Goal: Information Seeking & Learning: Learn about a topic

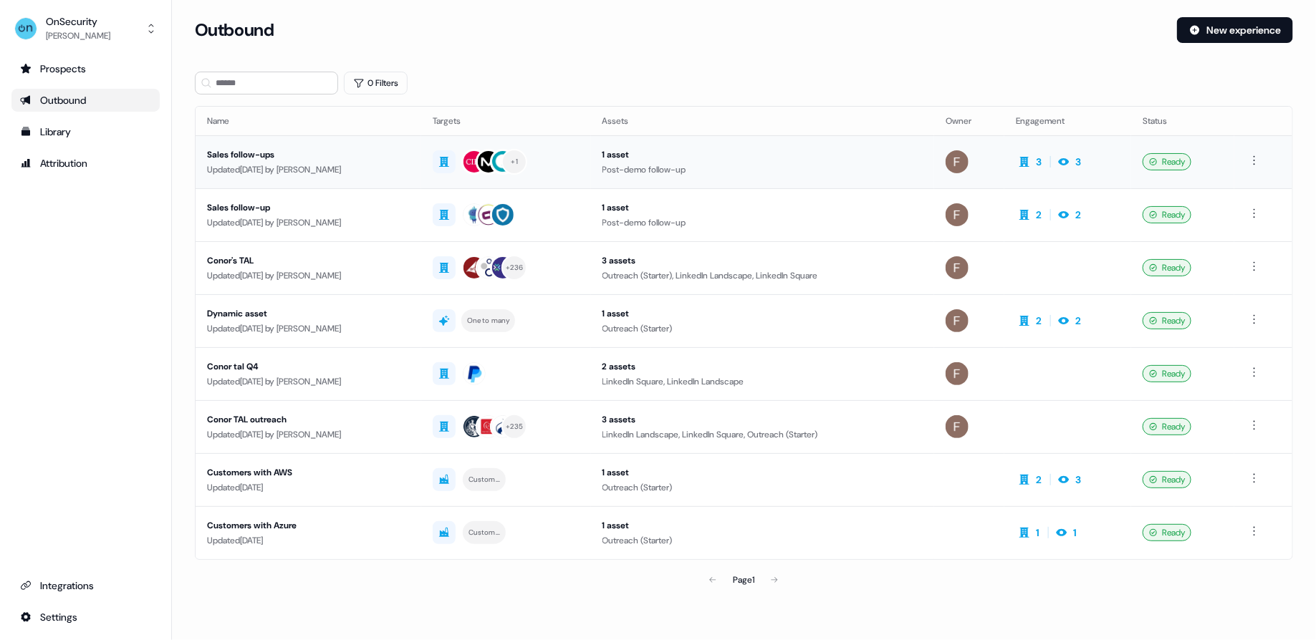
click at [362, 154] on div "Sales follow-ups" at bounding box center [308, 155] width 203 height 14
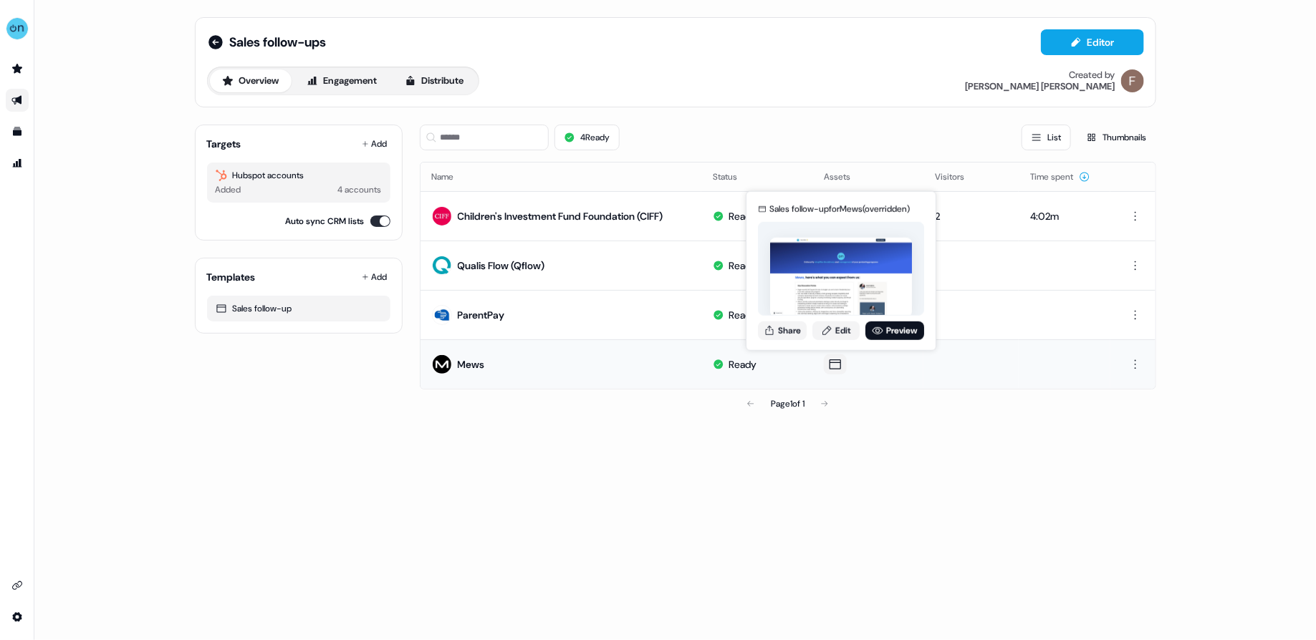
click at [838, 369] on icon at bounding box center [835, 364] width 17 height 14
click at [888, 329] on link "Preview" at bounding box center [894, 330] width 59 height 19
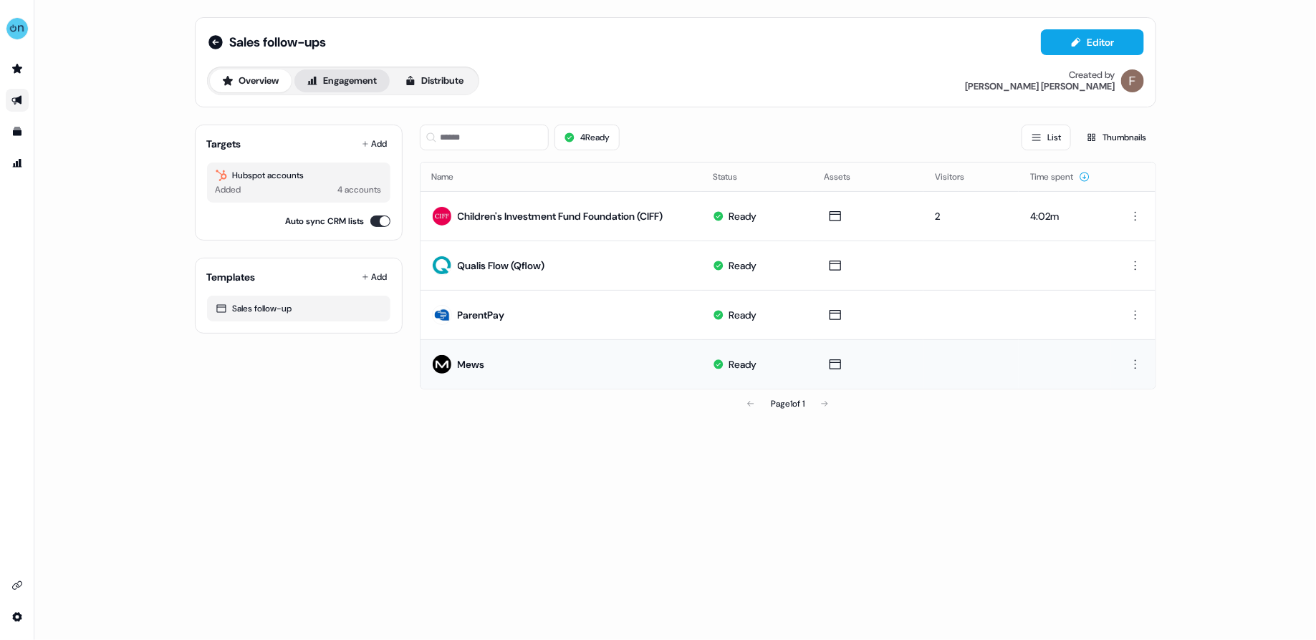
click at [370, 84] on button "Engagement" at bounding box center [341, 80] width 95 height 23
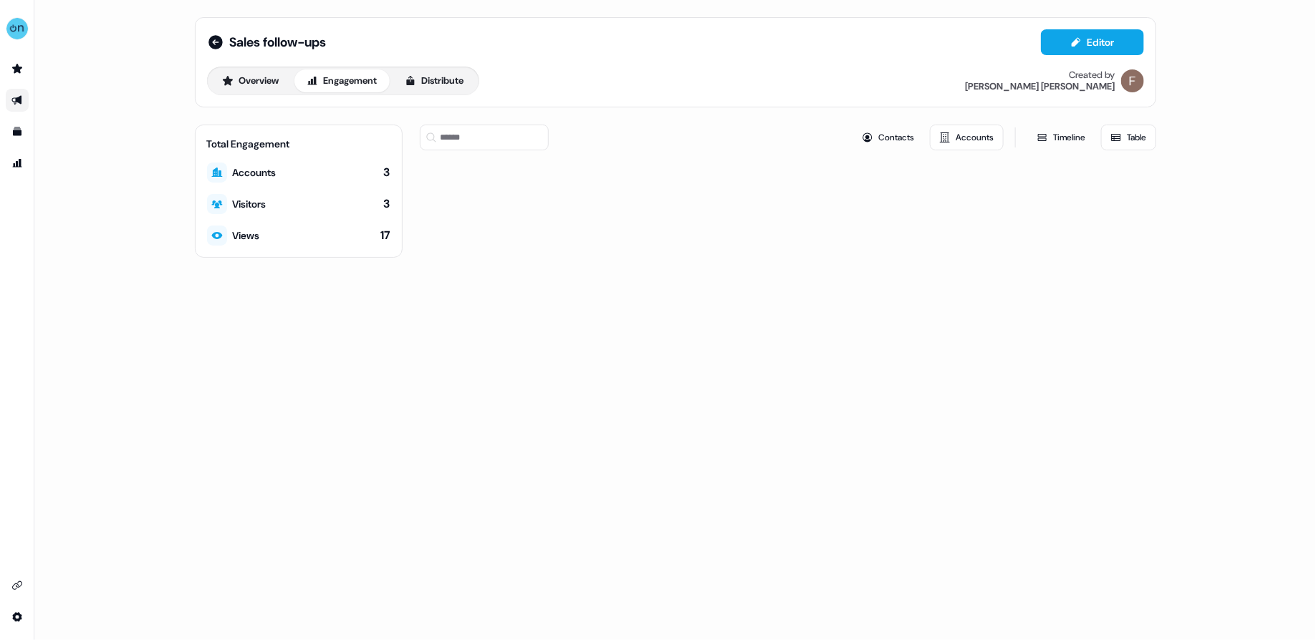
click at [413, 159] on div "Total Engagement Accounts 3 Visitors 3 Views 17 Contacts Accounts Timeline Table" at bounding box center [675, 191] width 961 height 133
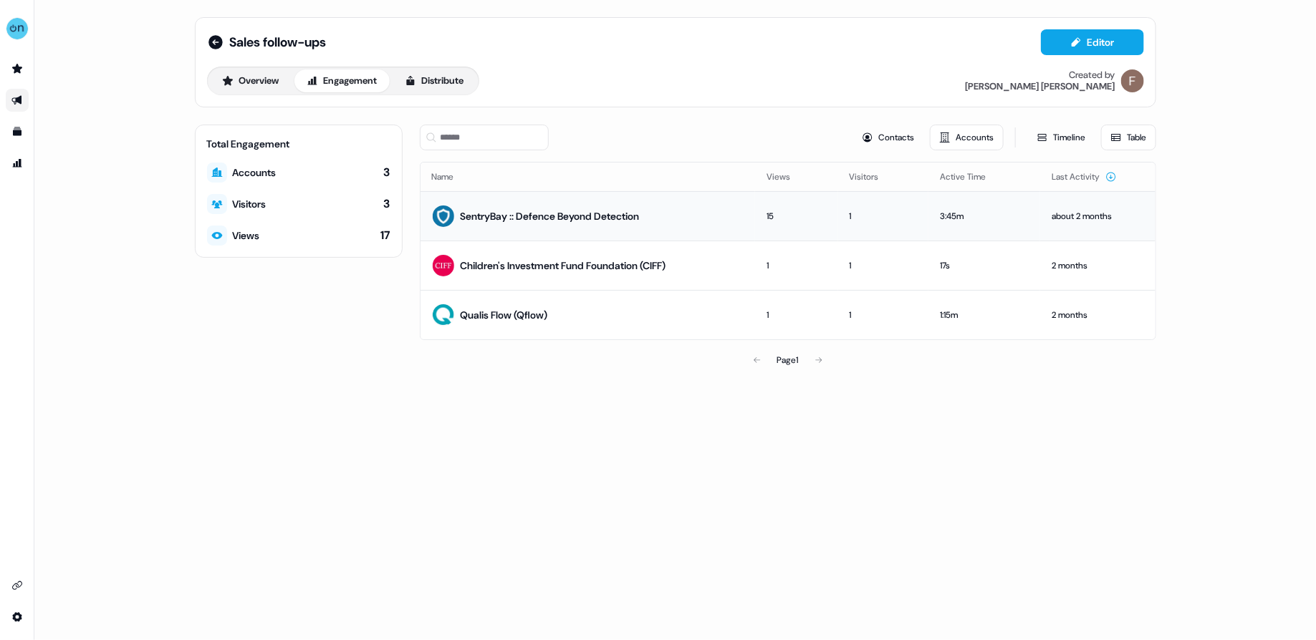
click at [917, 210] on div "1" at bounding box center [883, 216] width 67 height 14
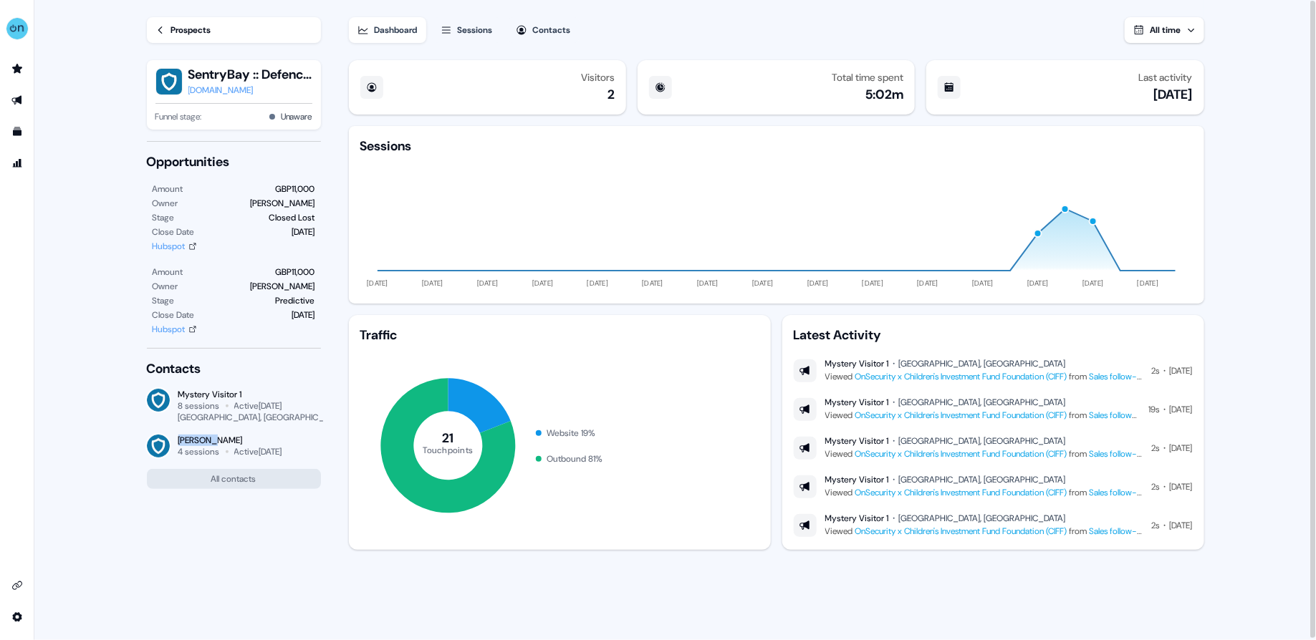
drag, startPoint x: 214, startPoint y: 438, endPoint x: 152, endPoint y: 437, distance: 62.3
click at [152, 437] on div "[PERSON_NAME] 4 sessions Active [DATE]" at bounding box center [234, 446] width 174 height 23
click at [187, 27] on div "Prospects" at bounding box center [191, 30] width 40 height 14
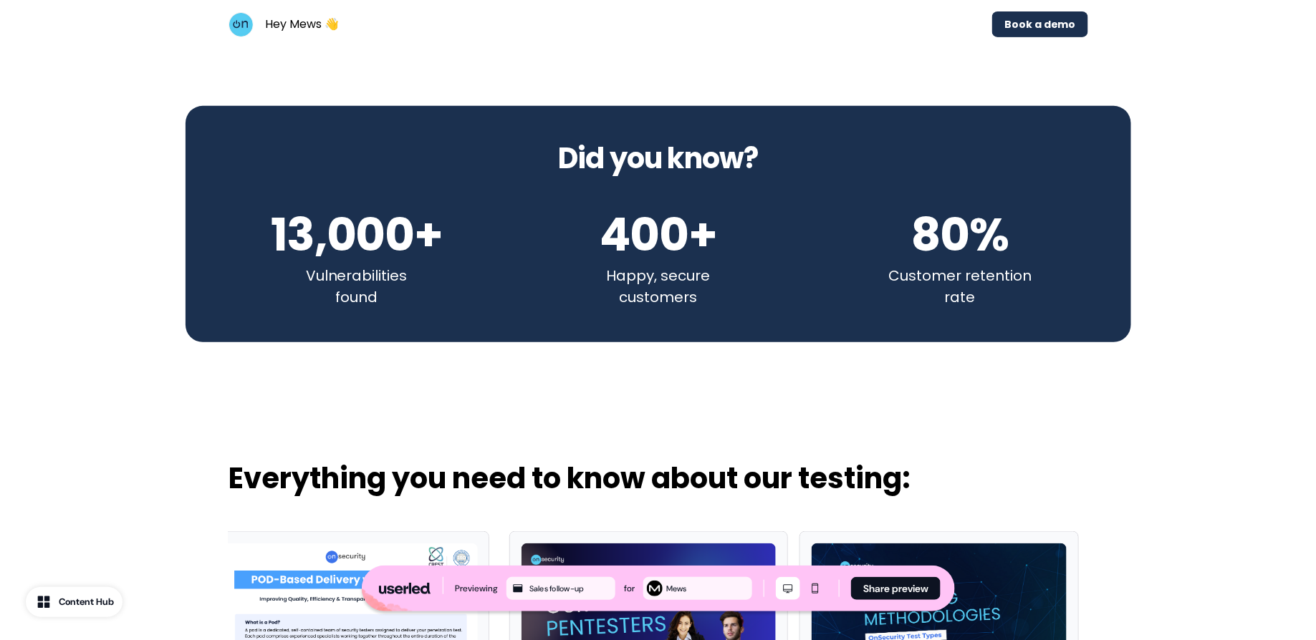
scroll to position [2472, 0]
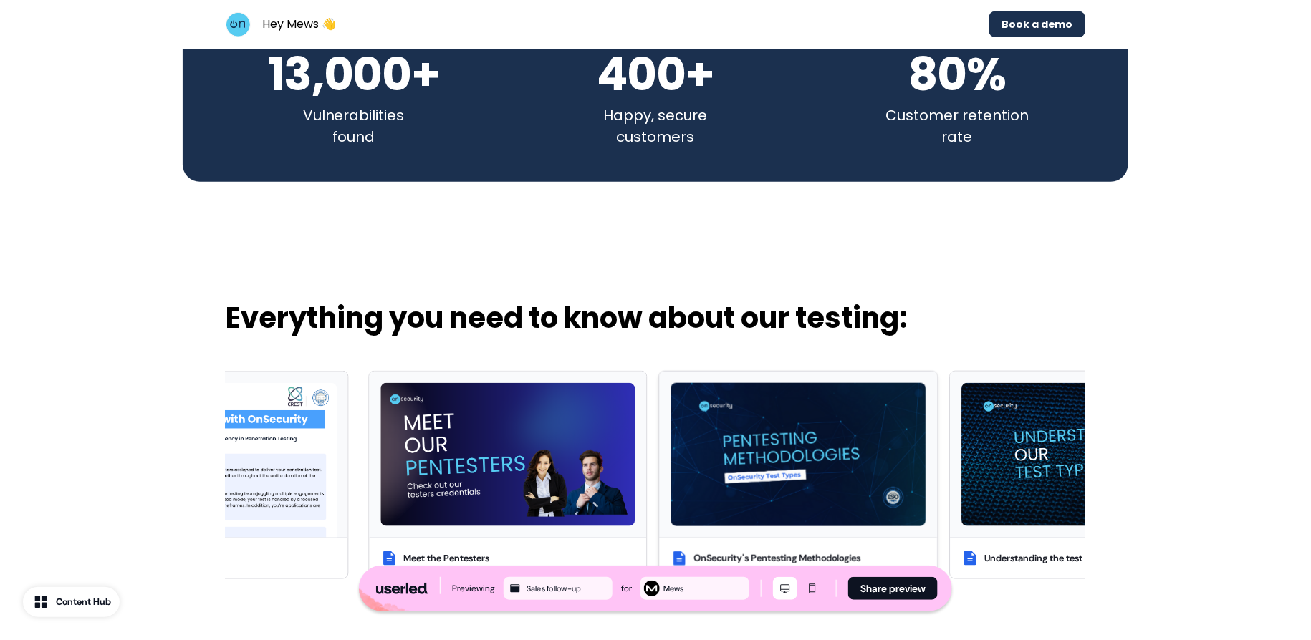
click at [888, 385] on img at bounding box center [798, 454] width 254 height 143
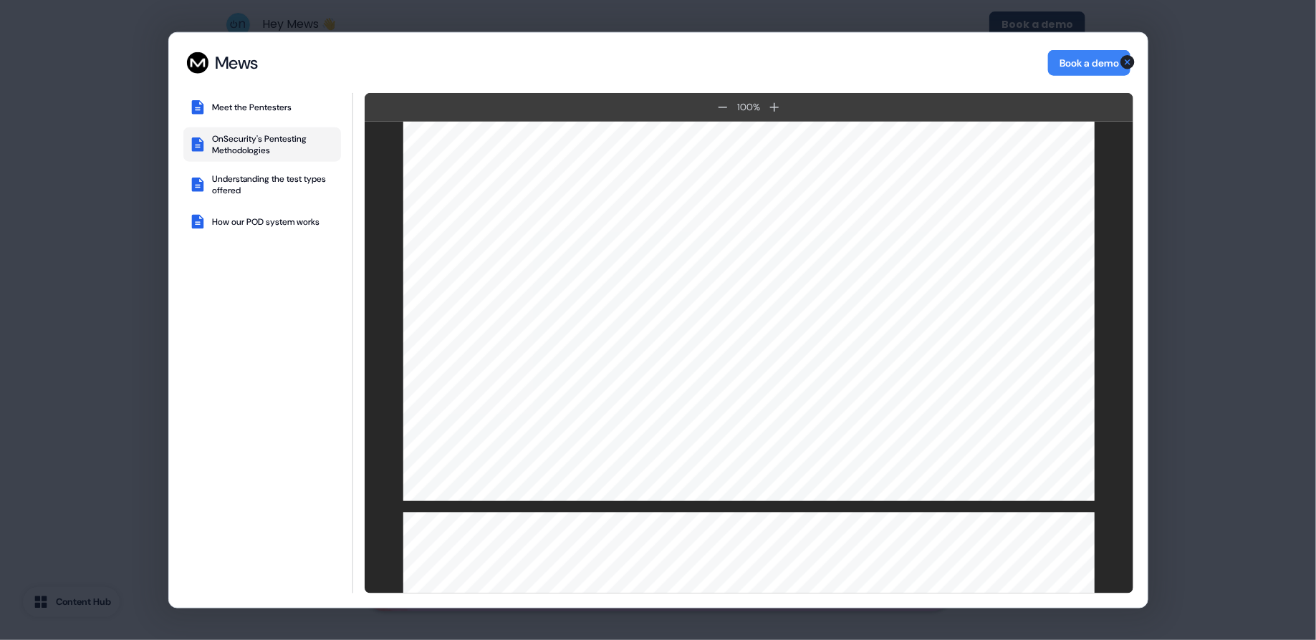
scroll to position [2224, 0]
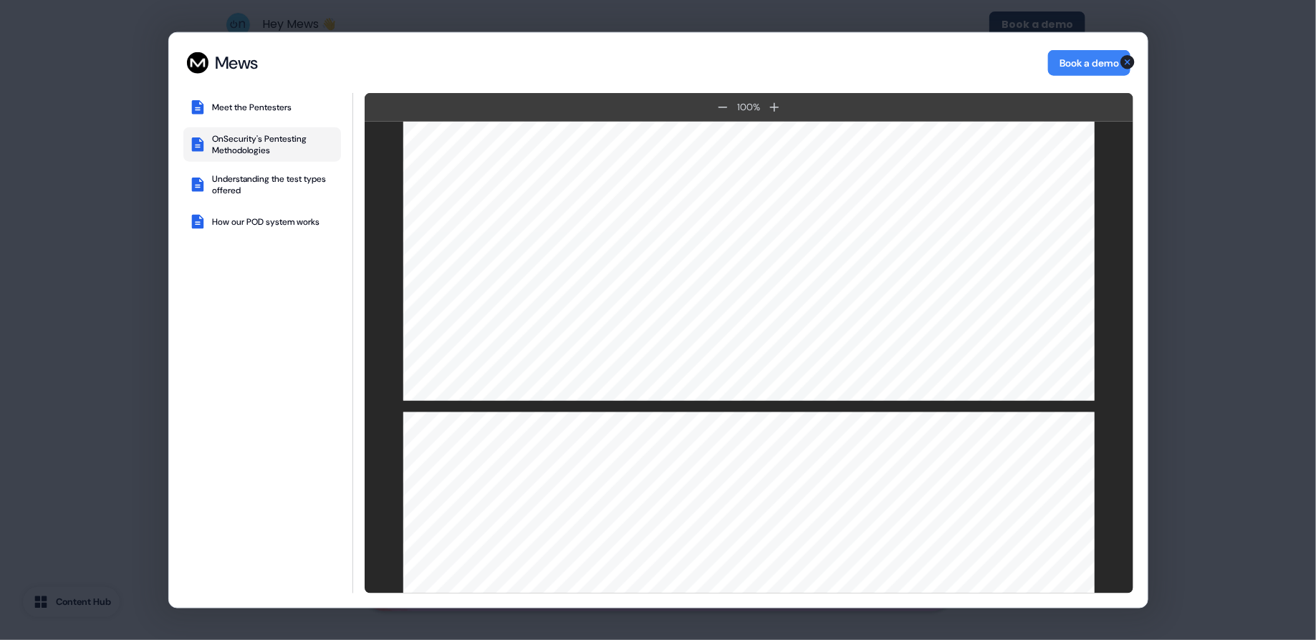
click at [1229, 363] on div "Mews Mews Book a demo Meet the Pentesters OnSecurity's Pentesting Methodologies…" at bounding box center [658, 320] width 1316 height 640
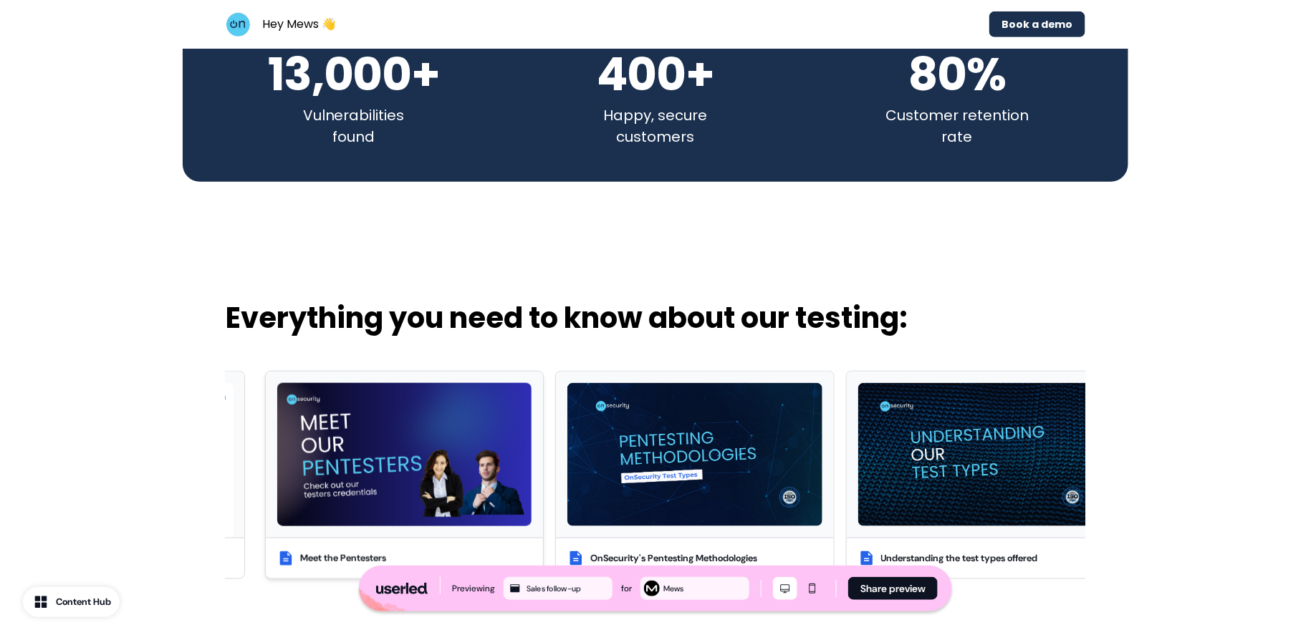
click at [446, 406] on img at bounding box center [404, 454] width 254 height 143
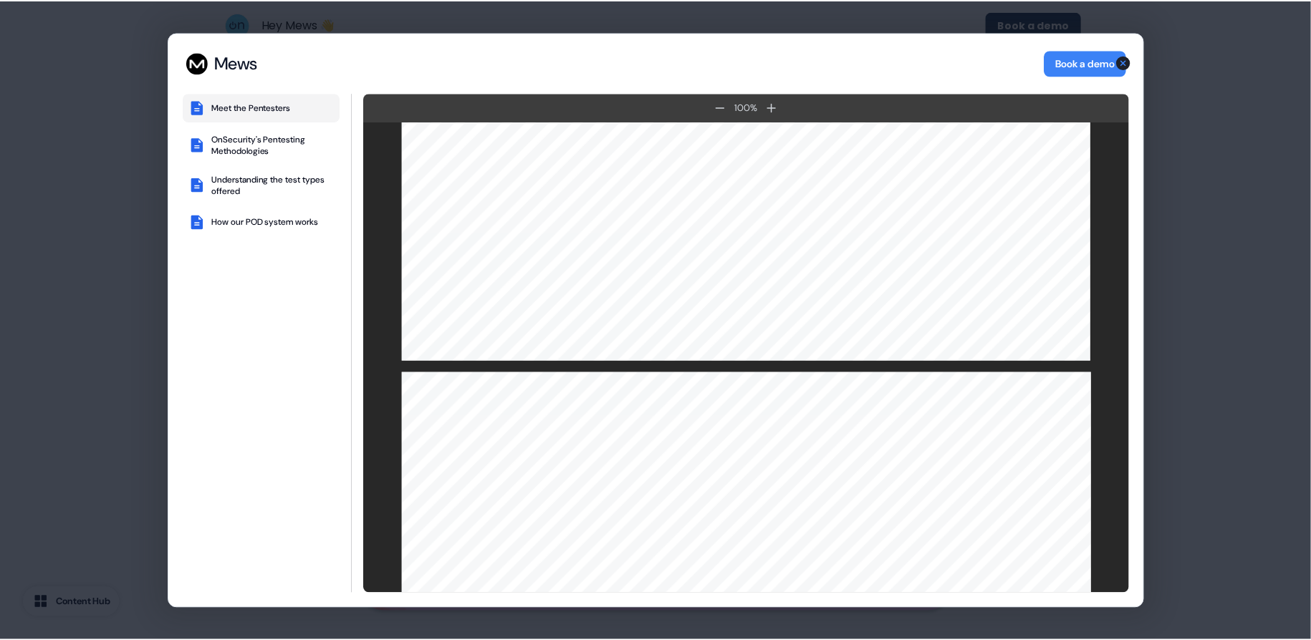
scroll to position [2796, 0]
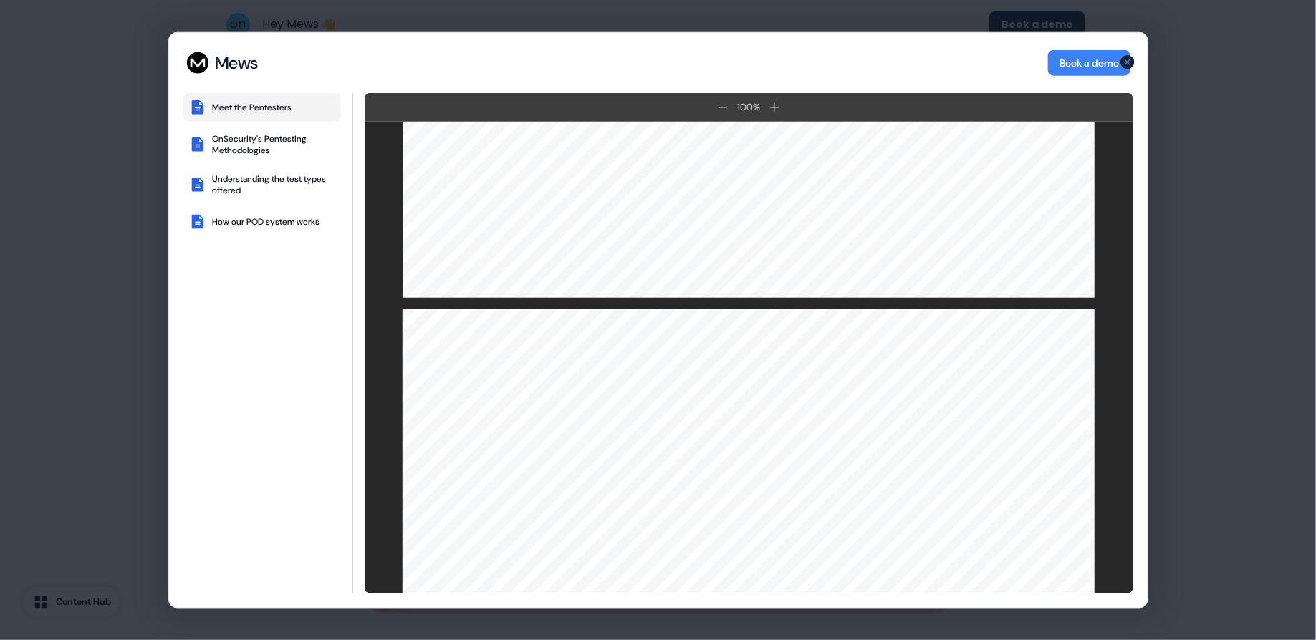
click at [1226, 332] on div "Mews Mews Book a demo Meet the Pentesters OnSecurity's Pentesting Methodologies…" at bounding box center [658, 320] width 1316 height 640
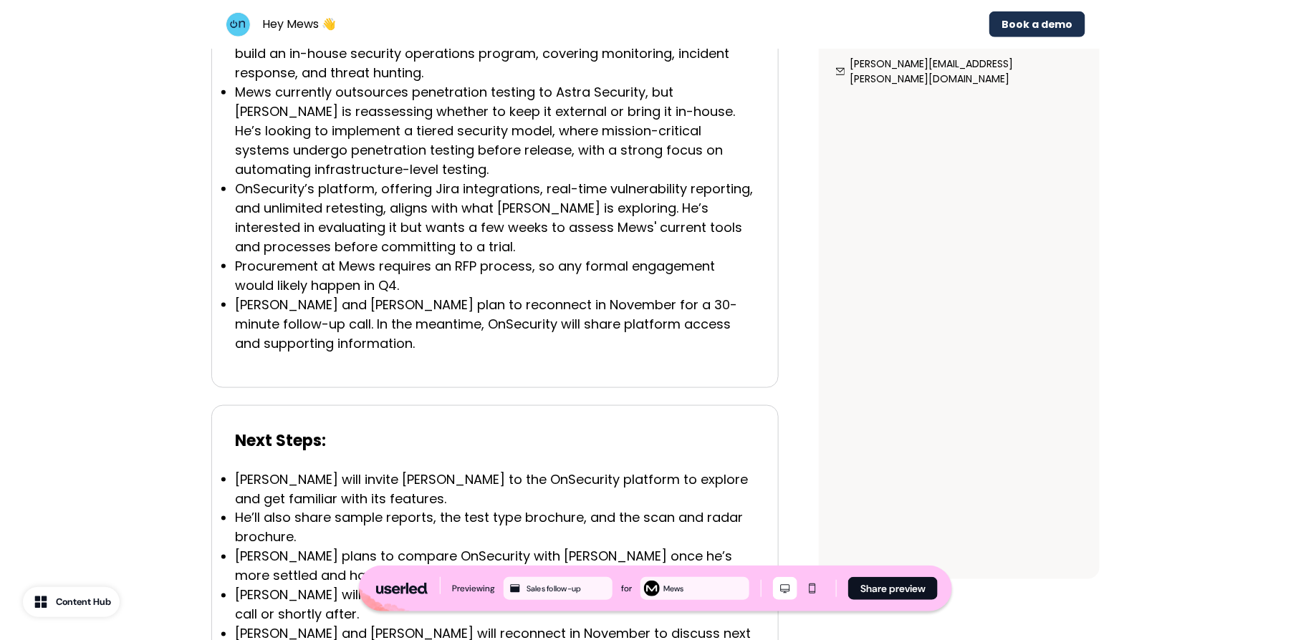
scroll to position [532, 0]
